Goal: Find specific page/section: Find specific page/section

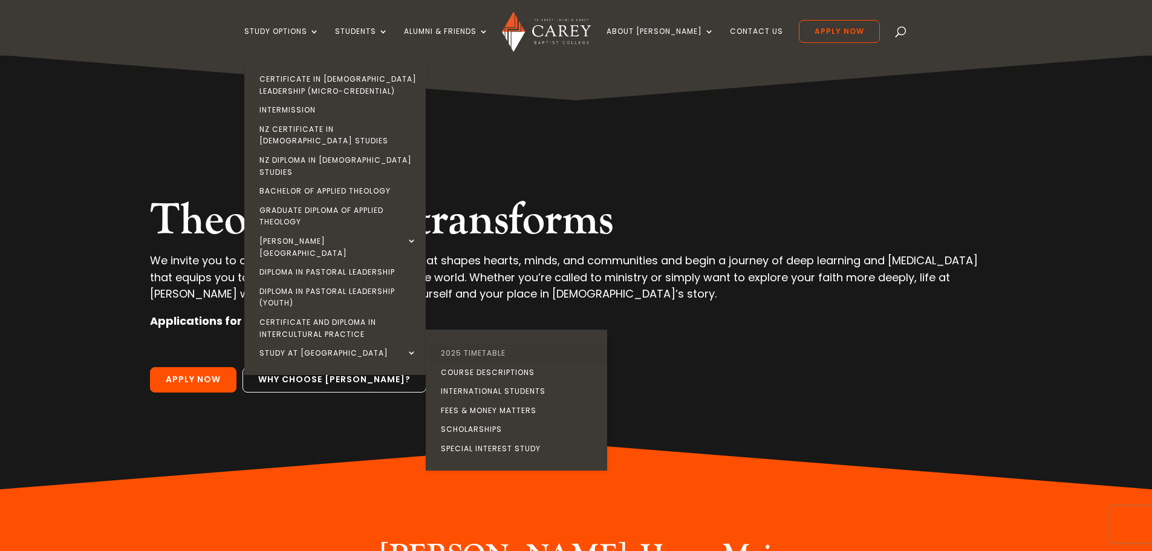
click at [478, 344] on link "2025 Timetable" at bounding box center [519, 353] width 181 height 19
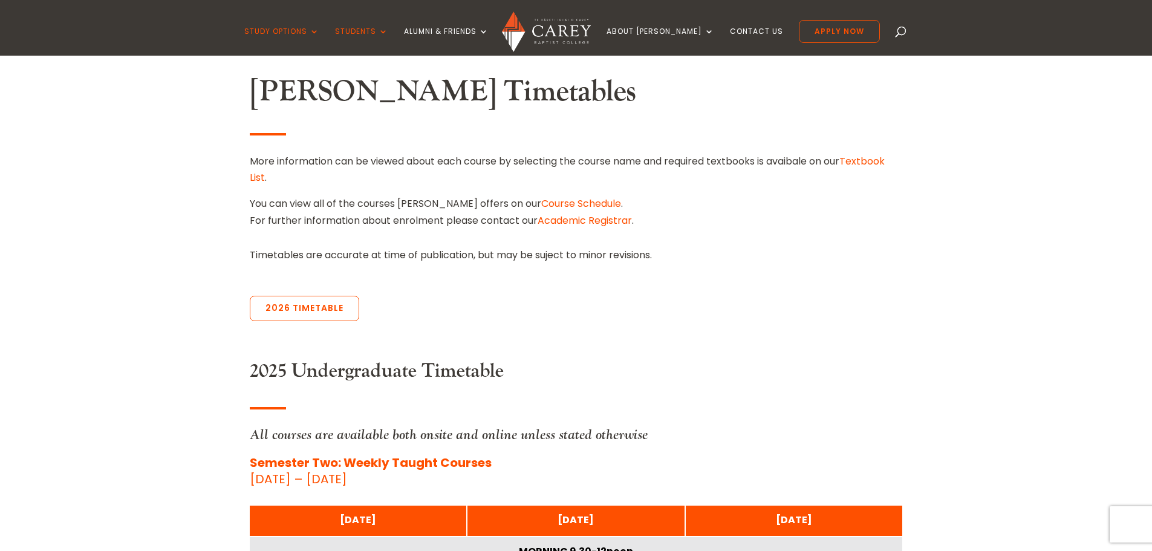
scroll to position [363, 0]
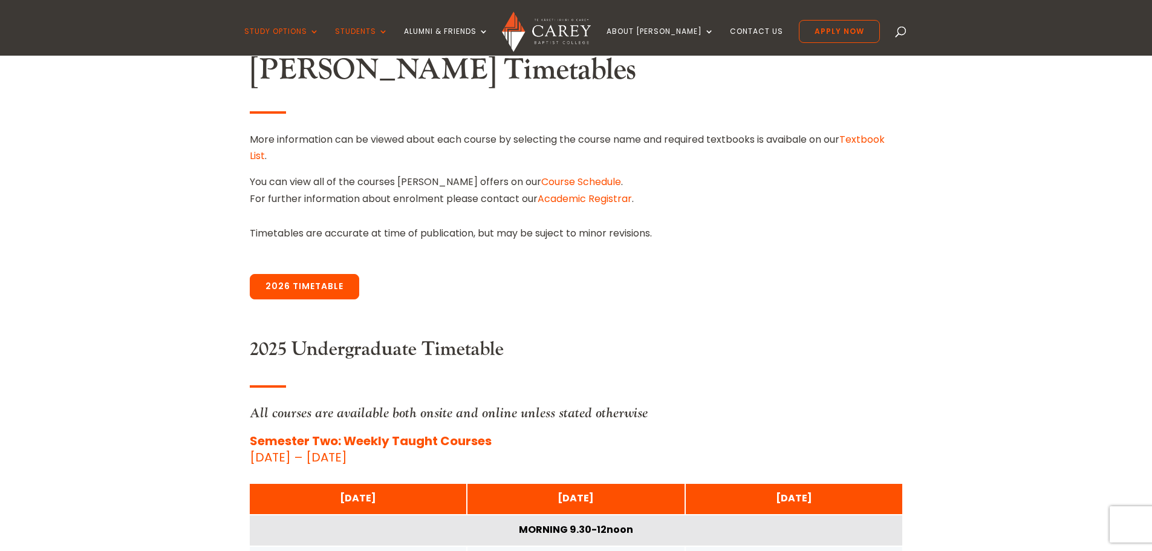
click at [298, 284] on link "2026 Timetable" at bounding box center [304, 286] width 109 height 25
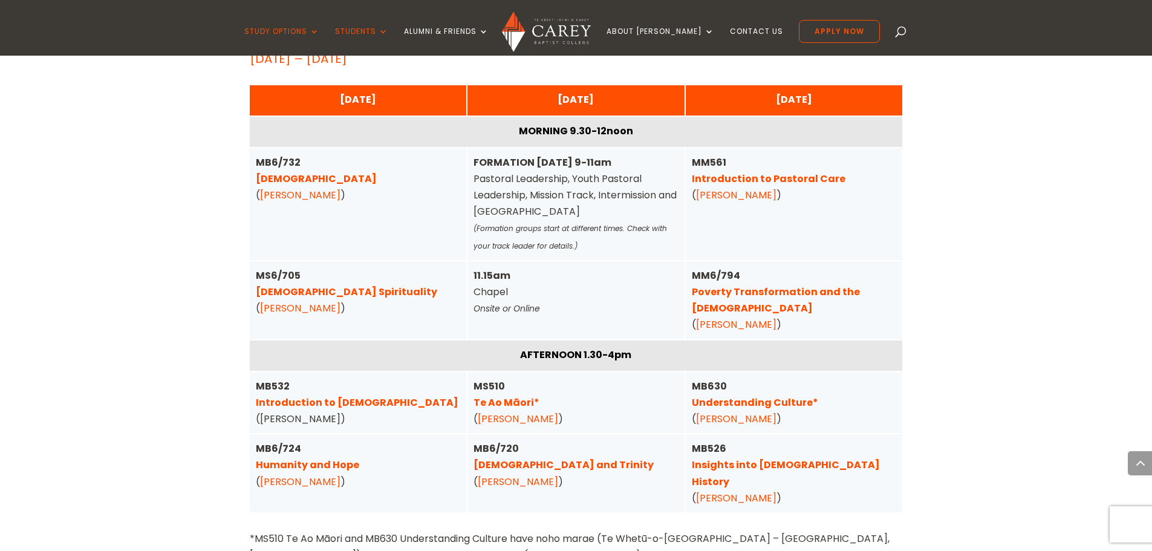
scroll to position [2967, 0]
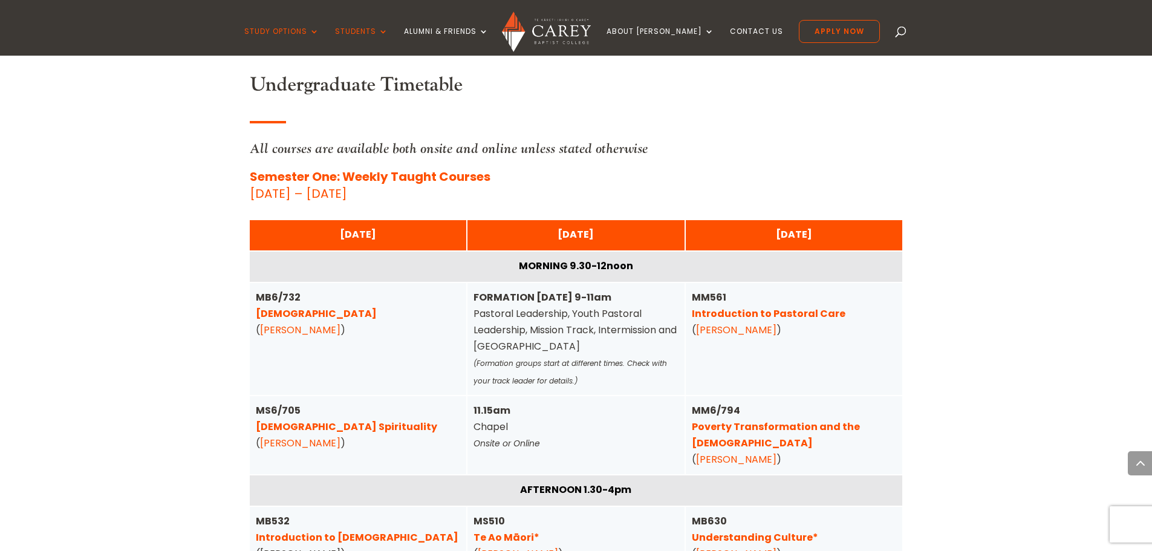
scroll to position [2967, 0]
